Goal: Task Accomplishment & Management: Manage account settings

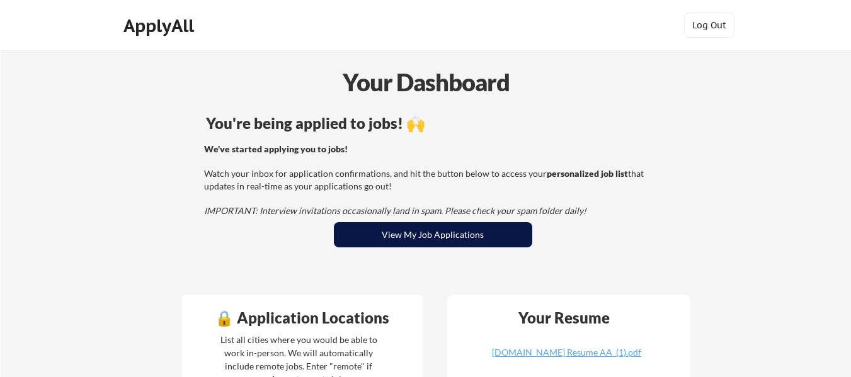
click at [417, 231] on button "View My Job Applications" at bounding box center [433, 234] width 199 height 25
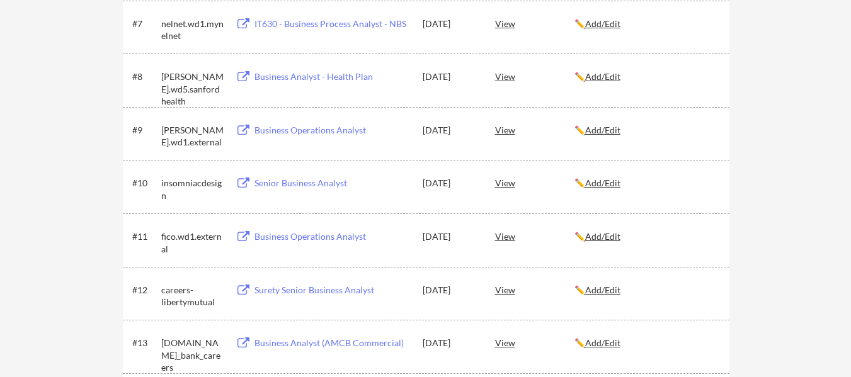
scroll to position [567, 0]
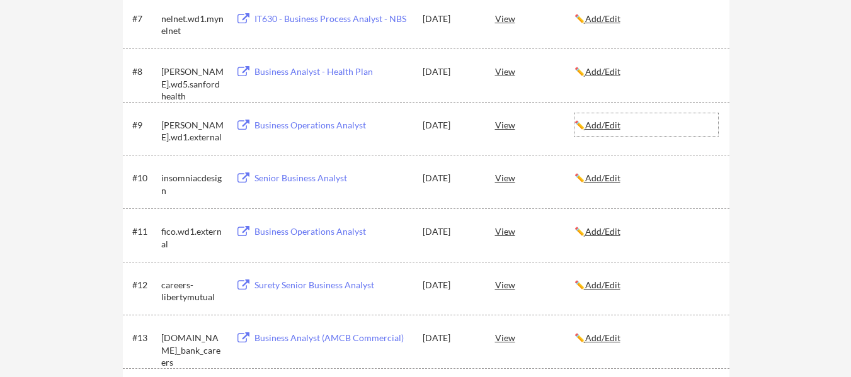
click at [614, 124] on u "Add/Edit" at bounding box center [602, 125] width 35 height 11
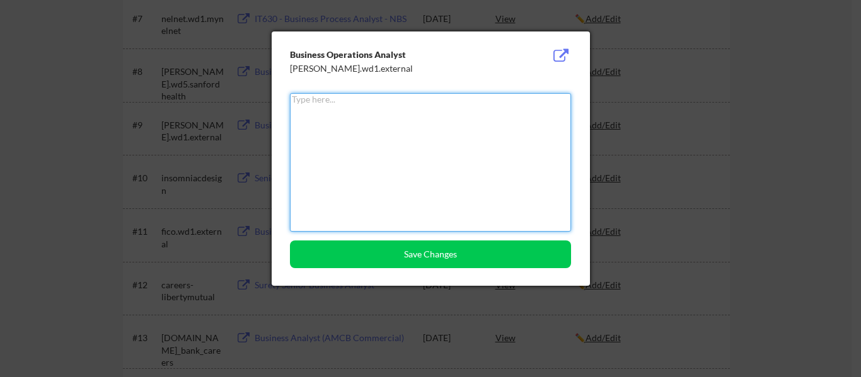
click at [735, 99] on div at bounding box center [430, 188] width 861 height 377
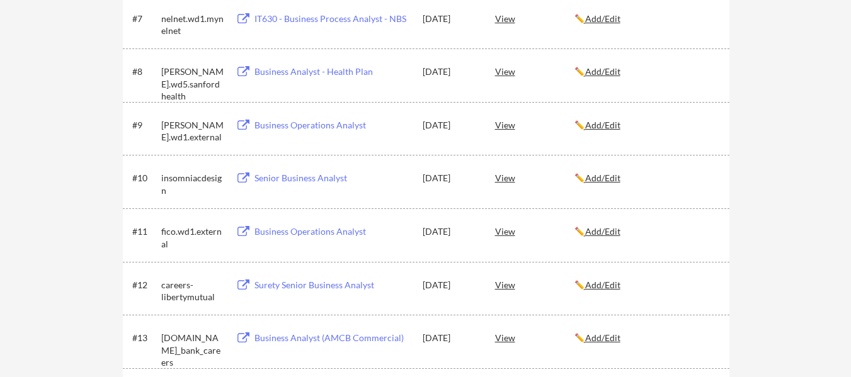
click at [189, 125] on div "[PERSON_NAME].wd1.external" at bounding box center [192, 131] width 63 height 25
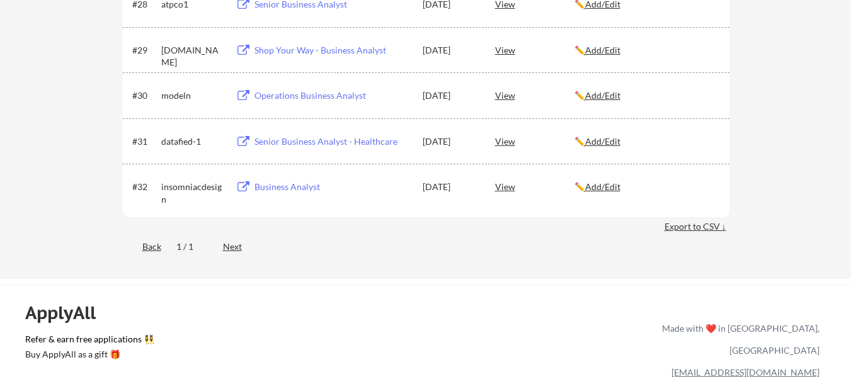
scroll to position [1702, 0]
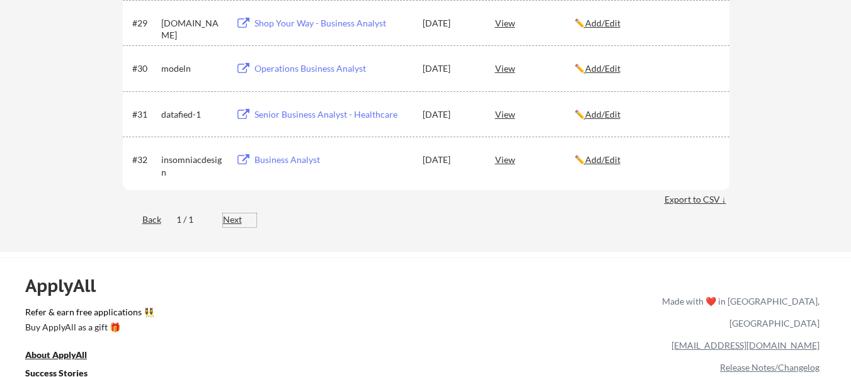
click at [240, 222] on div "Next" at bounding box center [239, 220] width 33 height 13
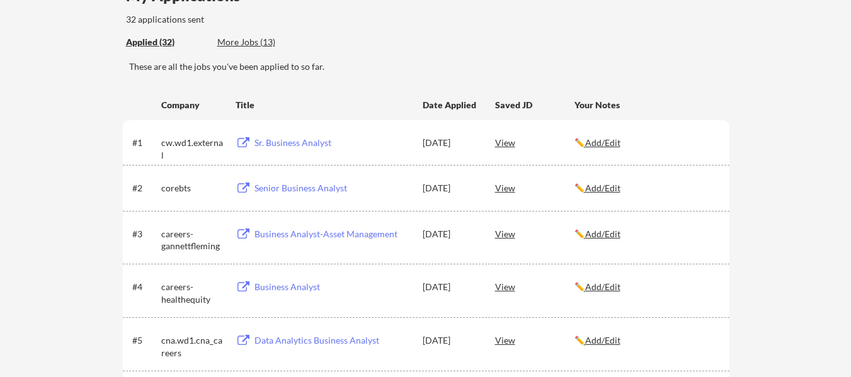
scroll to position [0, 0]
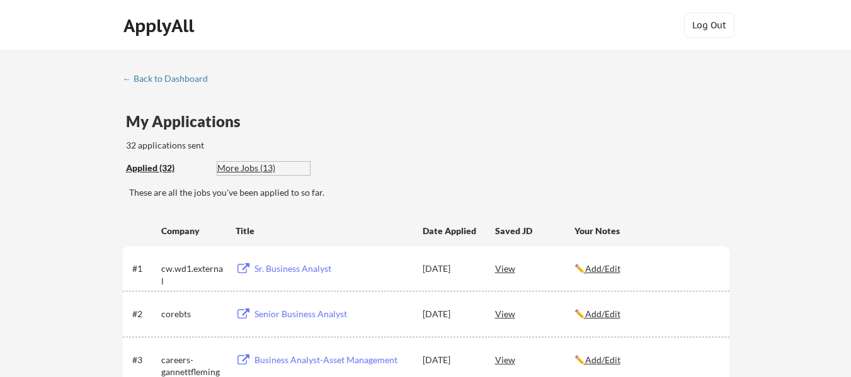
click at [249, 170] on div "More Jobs (13)" at bounding box center [263, 168] width 93 height 13
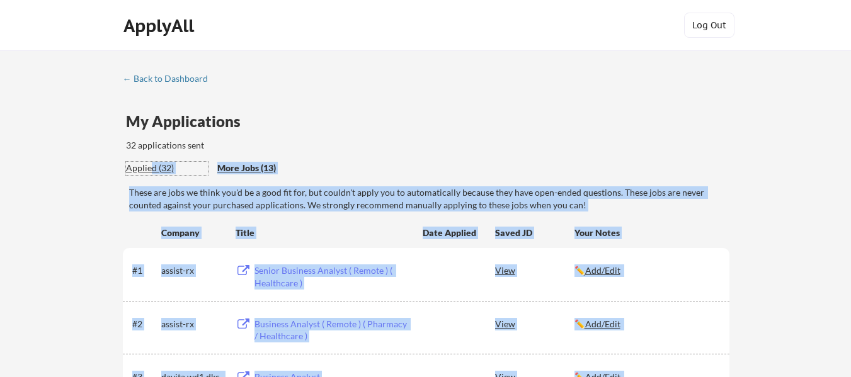
drag, startPoint x: 151, startPoint y: 170, endPoint x: 407, endPoint y: 207, distance: 258.6
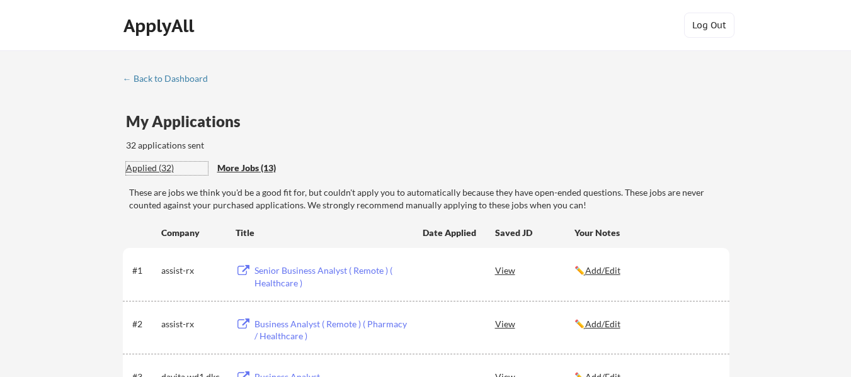
click at [391, 143] on div "My Applications 32 applications sent" at bounding box center [428, 133] width 604 height 38
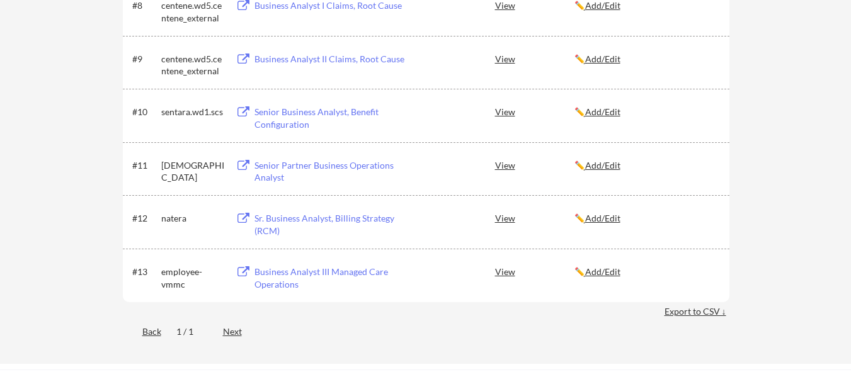
scroll to position [630, 0]
click at [149, 333] on div "Back" at bounding box center [142, 332] width 38 height 13
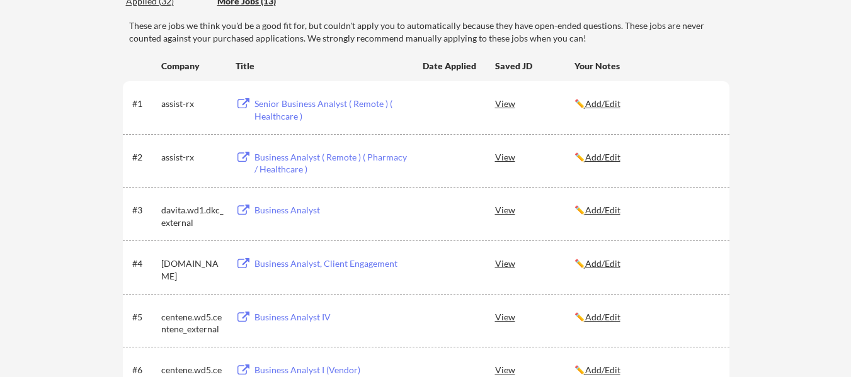
scroll to position [0, 0]
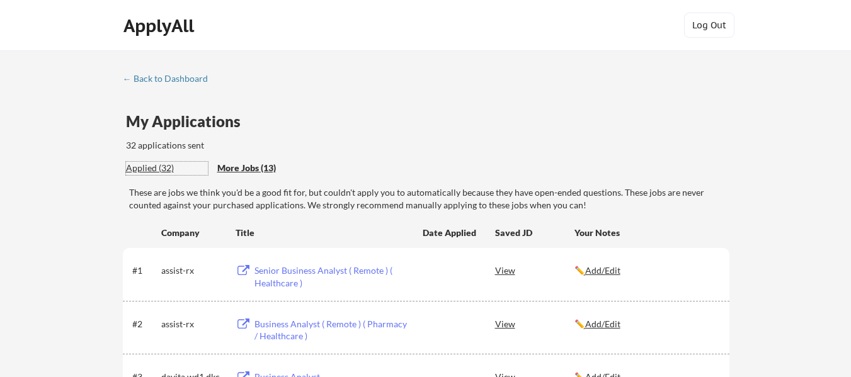
click at [146, 165] on div "Applied (32)" at bounding box center [167, 168] width 82 height 13
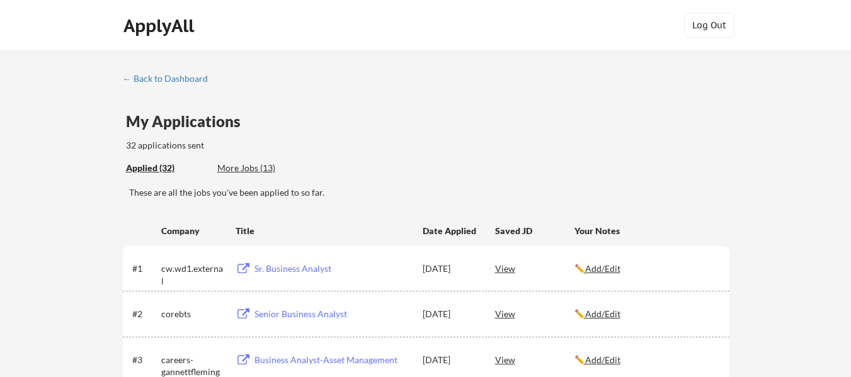
click at [253, 168] on div "More Jobs (13)" at bounding box center [263, 168] width 93 height 13
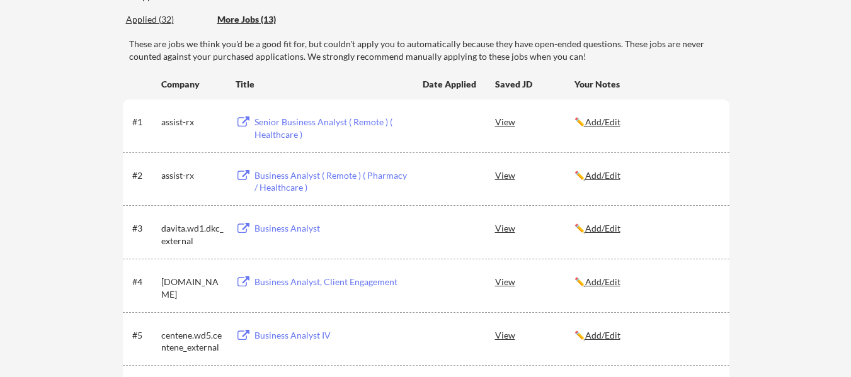
scroll to position [126, 0]
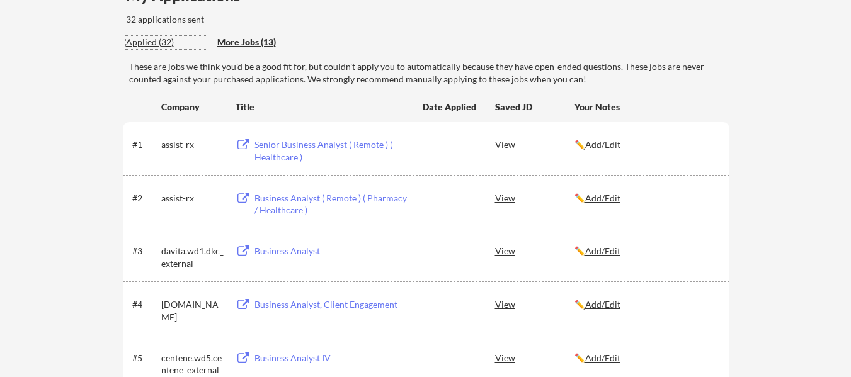
click at [148, 42] on div "Applied (32)" at bounding box center [167, 42] width 82 height 13
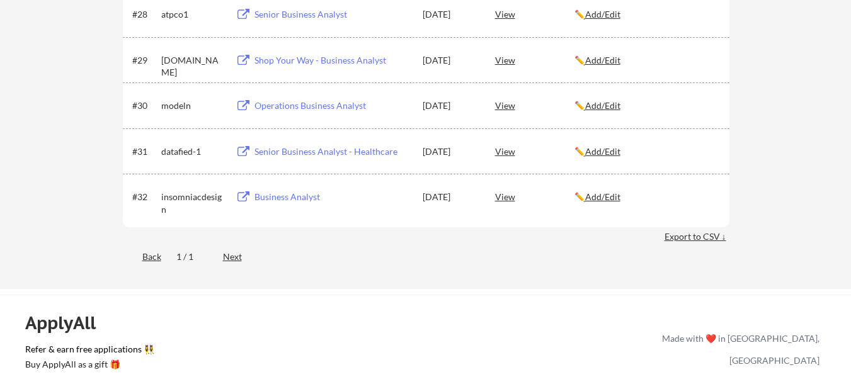
scroll to position [1576, 0]
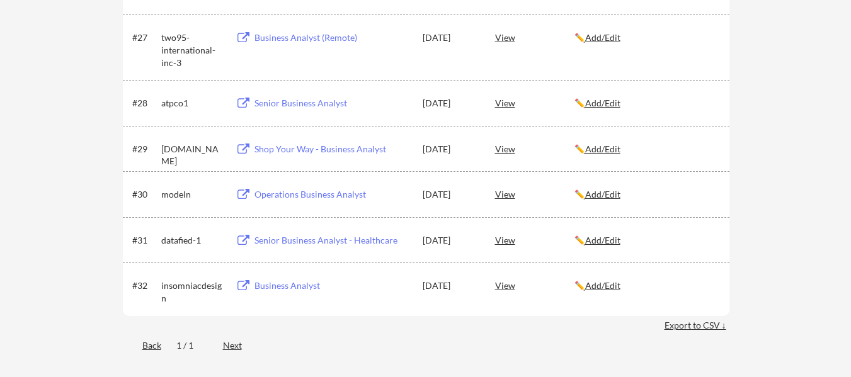
click at [688, 326] on div "Export to CSV ↓" at bounding box center [697, 326] width 65 height 13
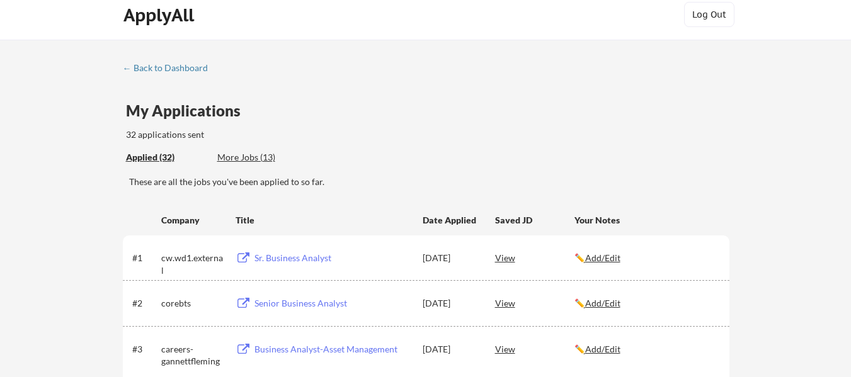
scroll to position [0, 0]
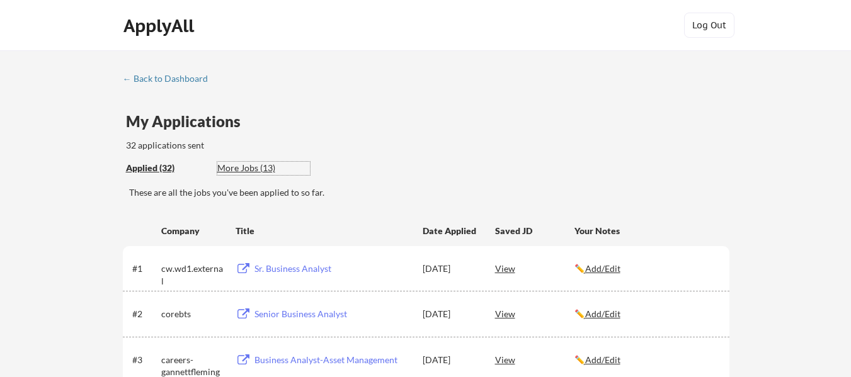
click at [256, 164] on div "More Jobs (13)" at bounding box center [263, 168] width 93 height 13
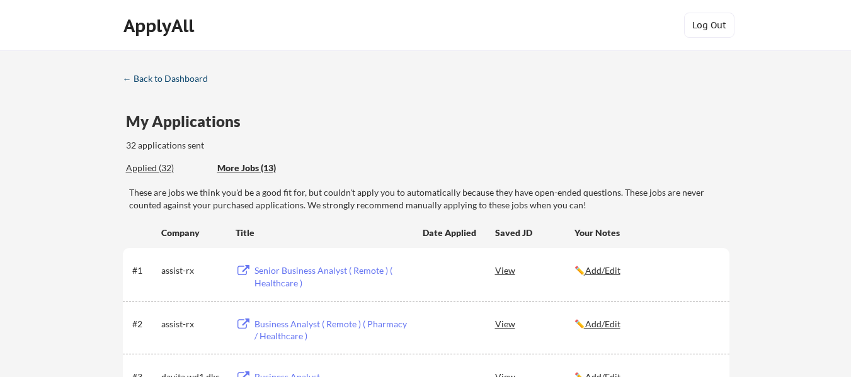
click at [151, 82] on div "← Back to Dashboard" at bounding box center [170, 78] width 95 height 9
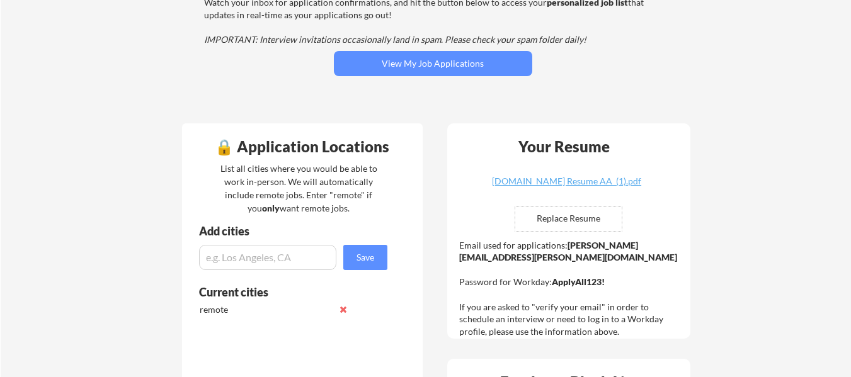
scroll to position [189, 0]
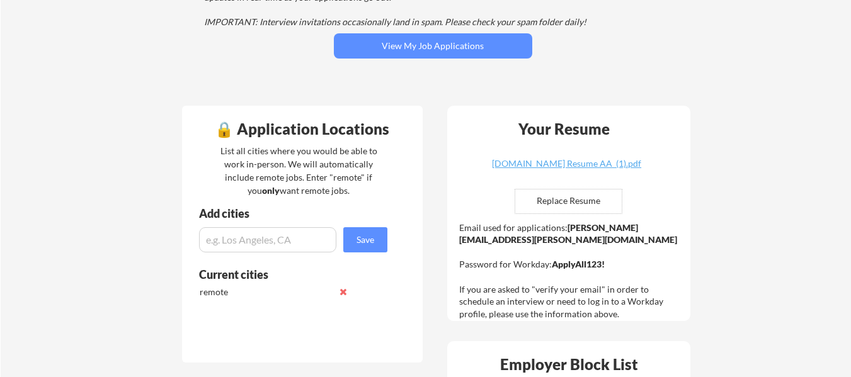
click at [596, 202] on input "file" at bounding box center [569, 202] width 107 height 24
type input "C:\fakepath\PLewis H Resume.docx"
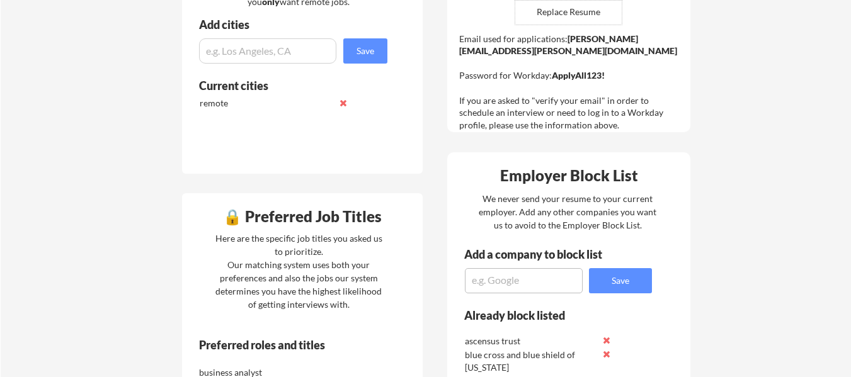
scroll to position [441, 0]
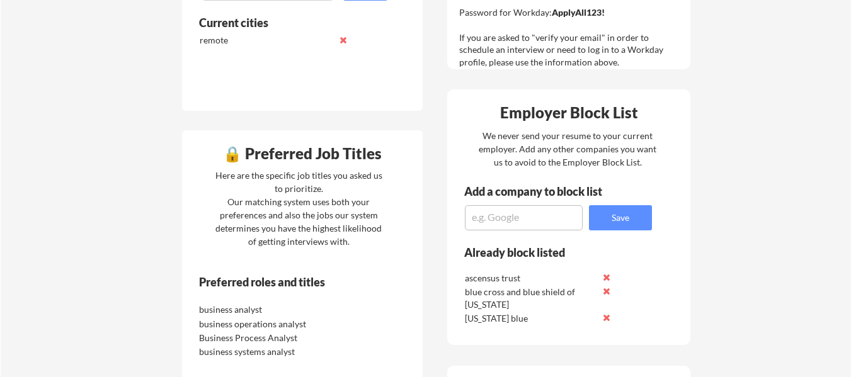
click at [483, 222] on textarea at bounding box center [524, 217] width 118 height 25
